Goal: Information Seeking & Learning: Compare options

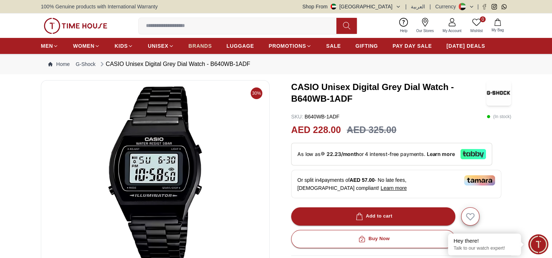
click at [201, 44] on span "BRANDS" at bounding box center [200, 45] width 23 height 7
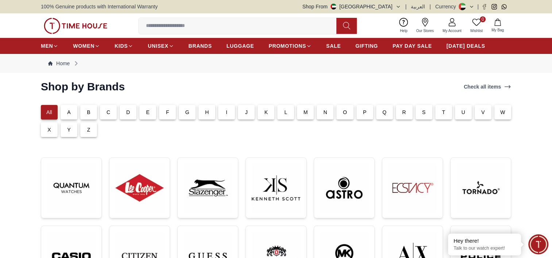
click at [112, 111] on div "C" at bounding box center [108, 112] width 17 height 15
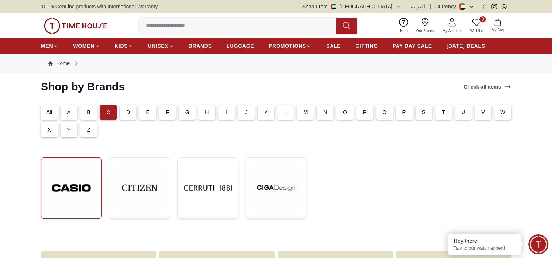
click at [85, 188] on img at bounding box center [71, 188] width 49 height 49
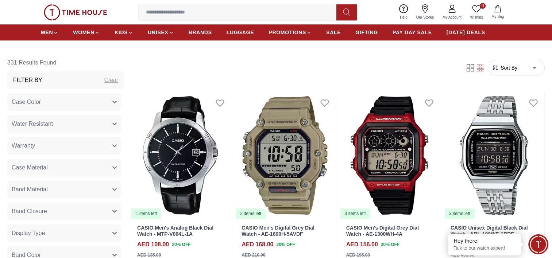
click at [59, 188] on button "Band Material" at bounding box center [64, 190] width 114 height 18
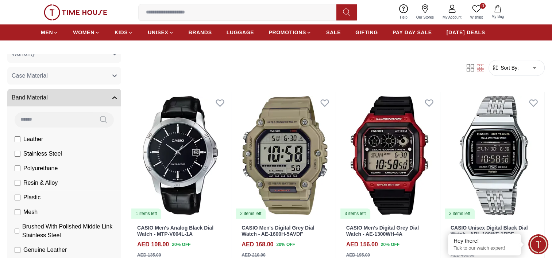
scroll to position [109, 0]
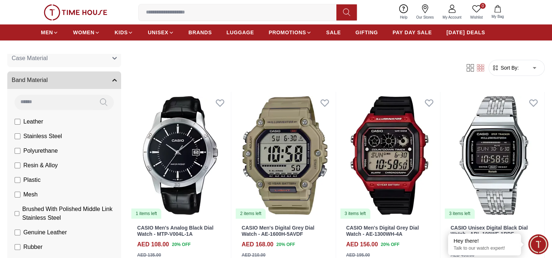
click at [31, 196] on span "Mesh" at bounding box center [30, 194] width 14 height 9
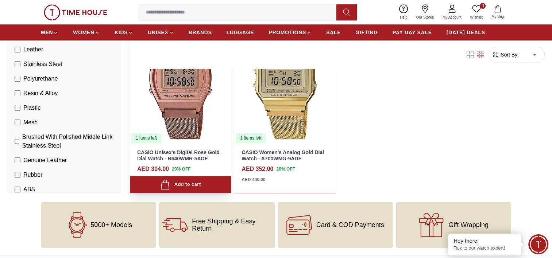
scroll to position [328, 0]
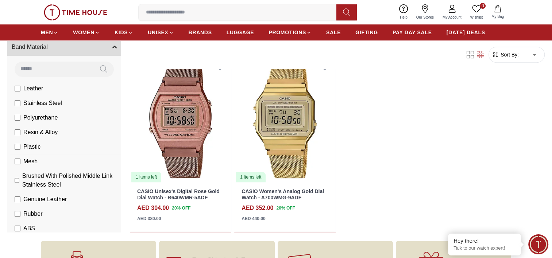
click at [30, 164] on span "Mesh" at bounding box center [30, 161] width 14 height 9
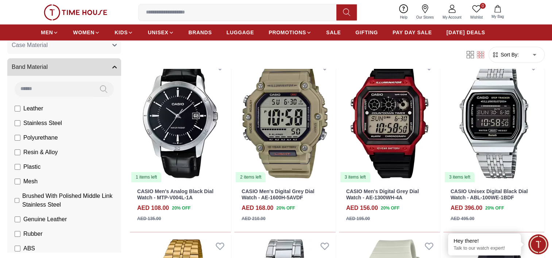
click at [28, 122] on span "Stainless Steel" at bounding box center [42, 123] width 39 height 9
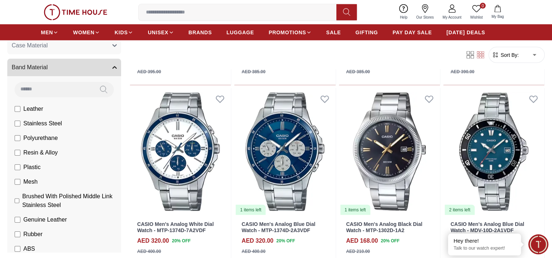
scroll to position [1569, 0]
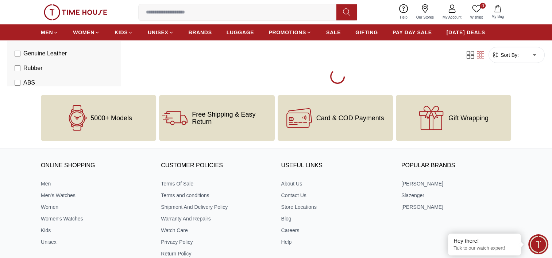
scroll to position [2116, 0]
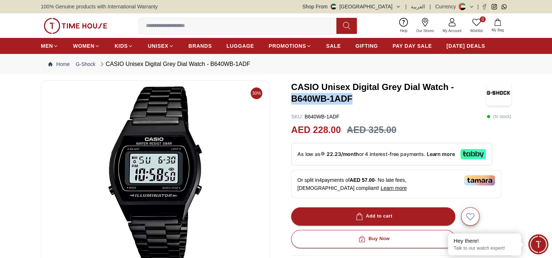
drag, startPoint x: 353, startPoint y: 99, endPoint x: 291, endPoint y: 100, distance: 62.0
click at [291, 100] on h3 "CASIO Unisex Digital Grey Dial Watch - B640WB-1ADF" at bounding box center [388, 92] width 195 height 23
